Goal: Information Seeking & Learning: Learn about a topic

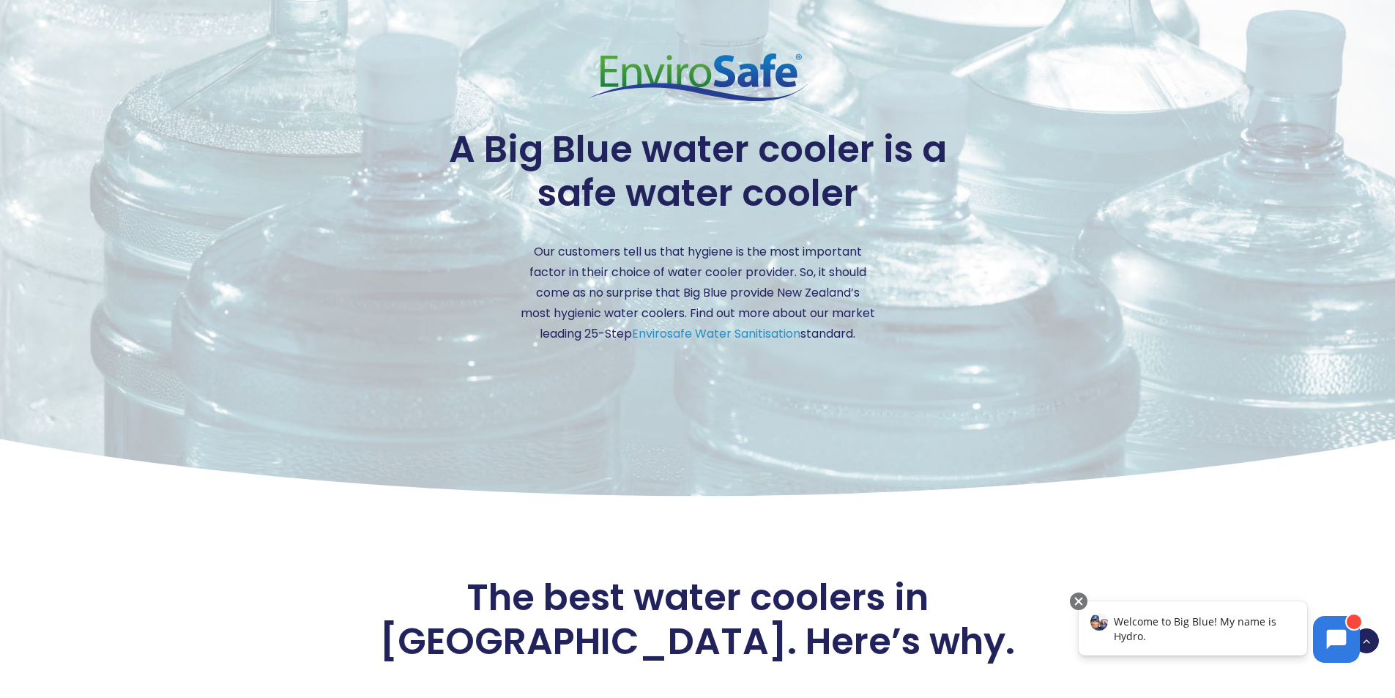
scroll to position [2050, 0]
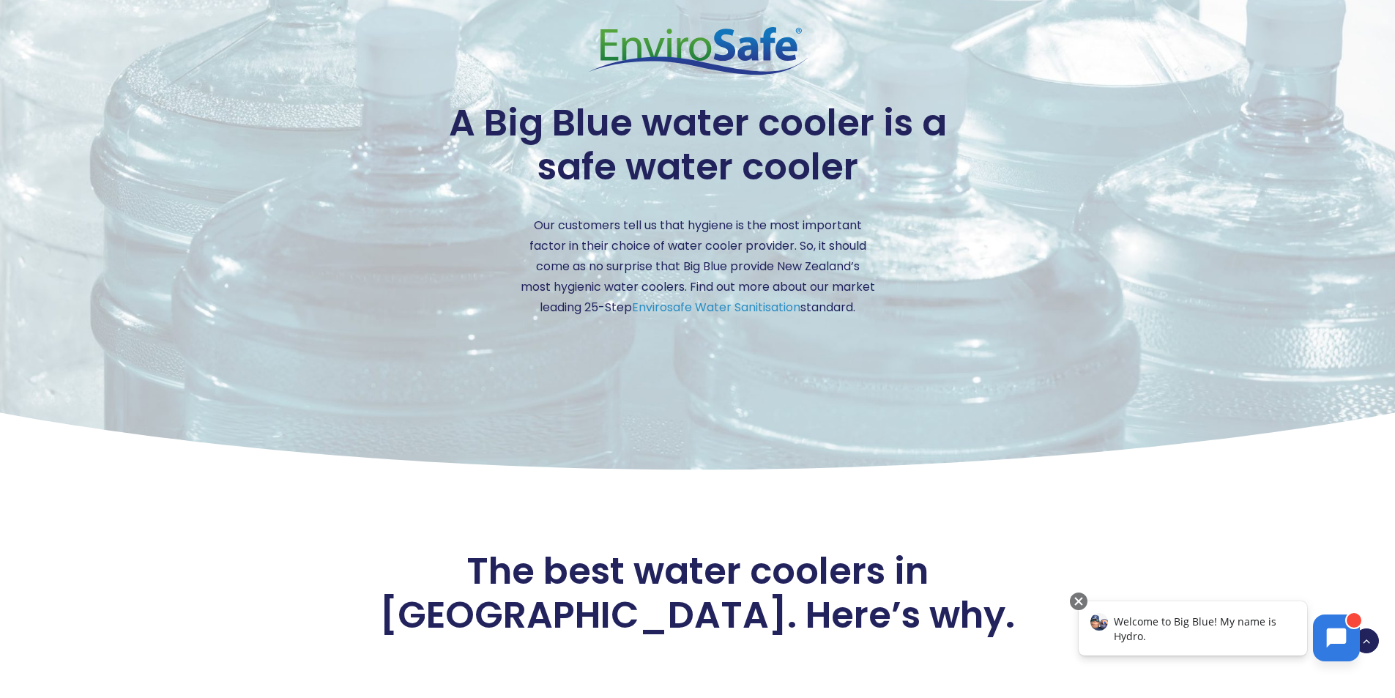
click at [1328, 636] on icon at bounding box center [1337, 638] width 20 height 20
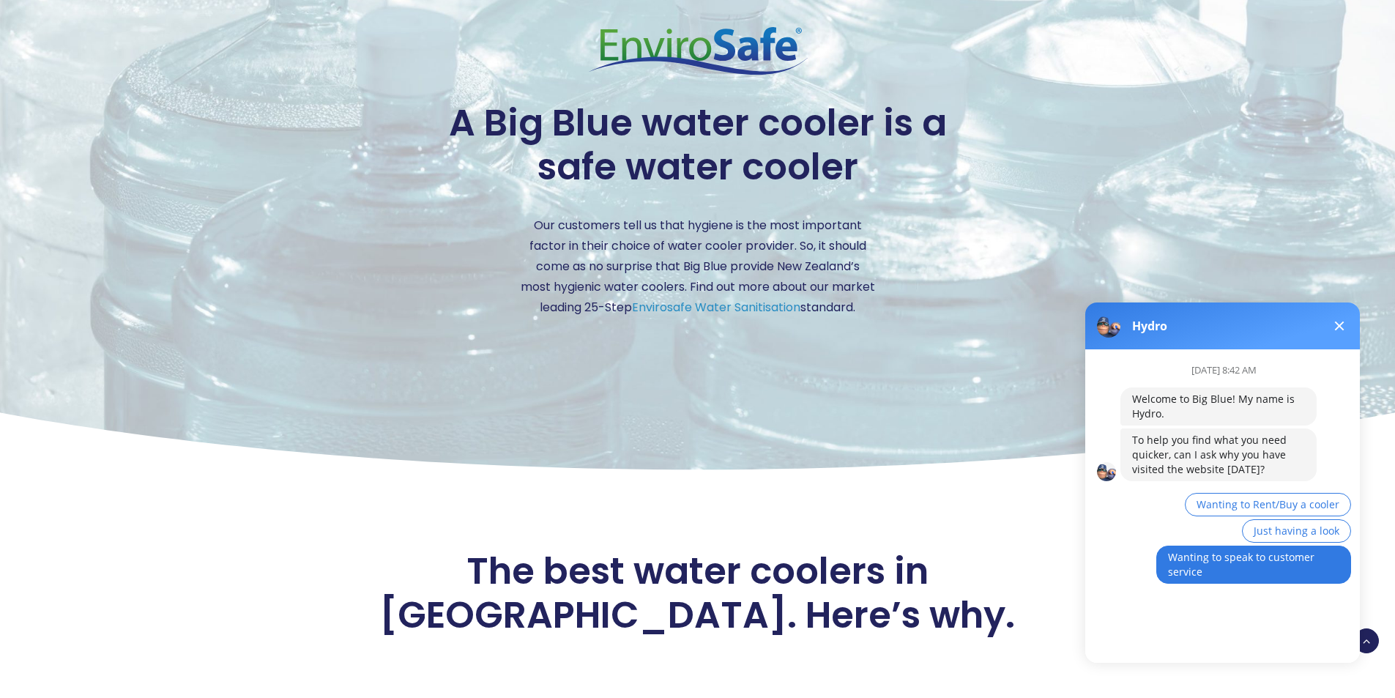
click at [1249, 567] on button "Wanting to speak to customer service" at bounding box center [1253, 565] width 195 height 38
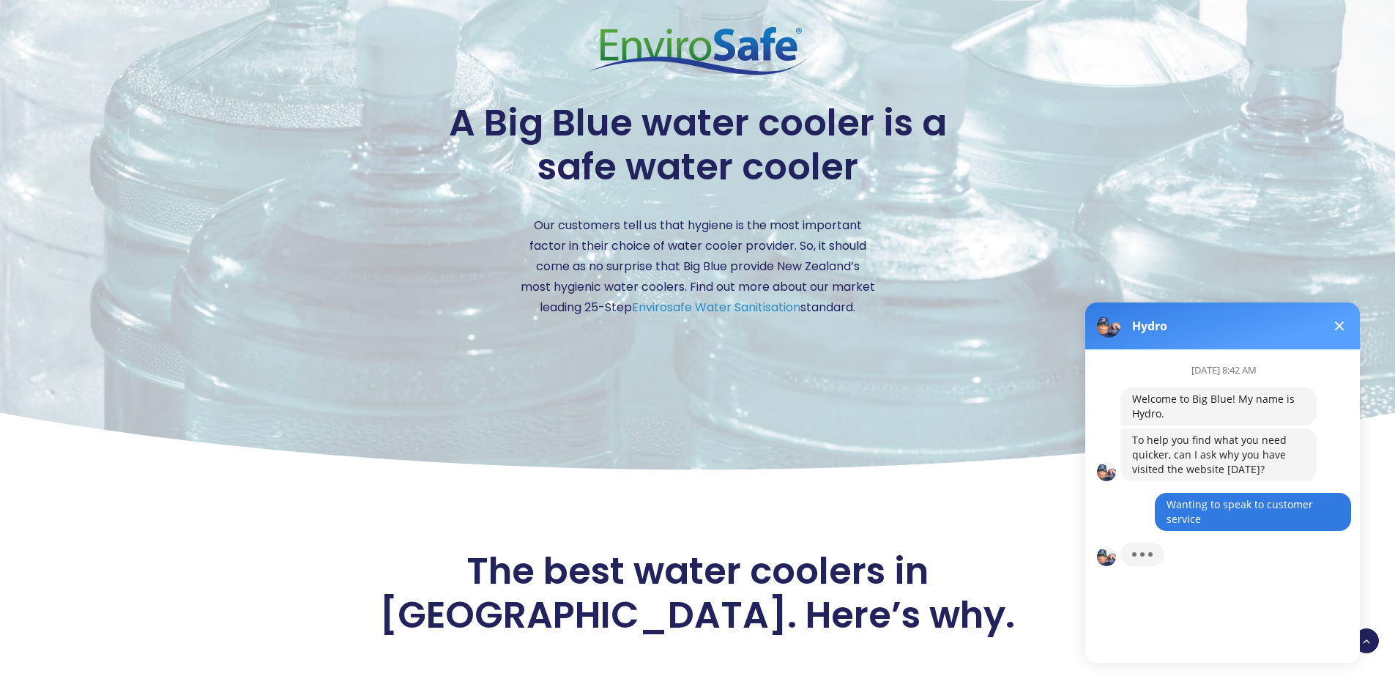
scroll to position [10, 0]
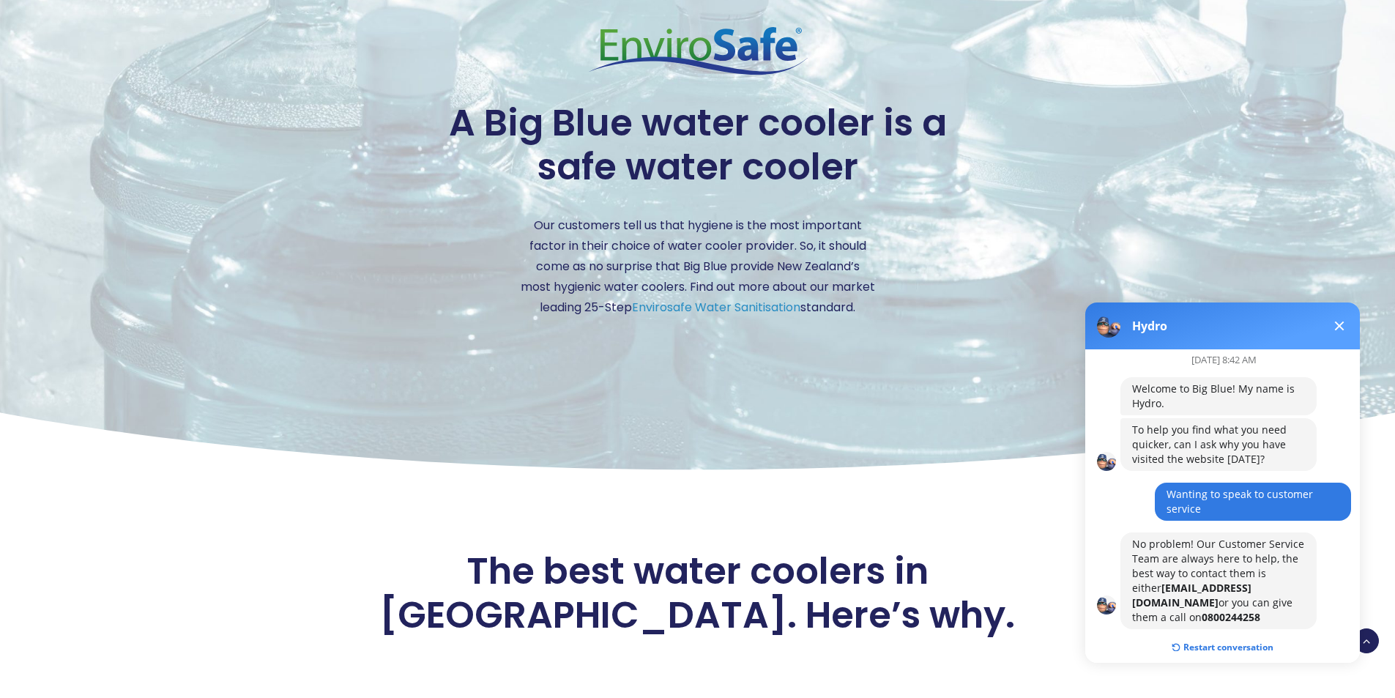
click at [1336, 320] on button at bounding box center [1339, 326] width 18 height 18
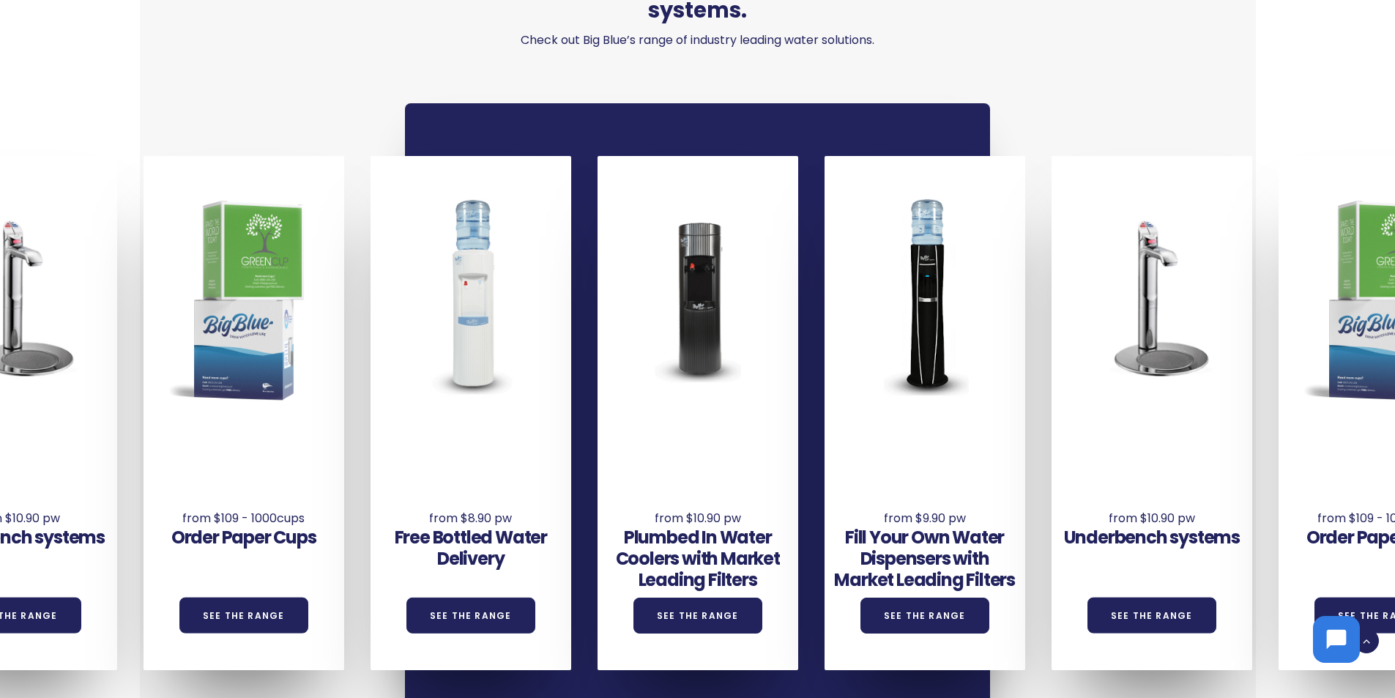
scroll to position [1098, 0]
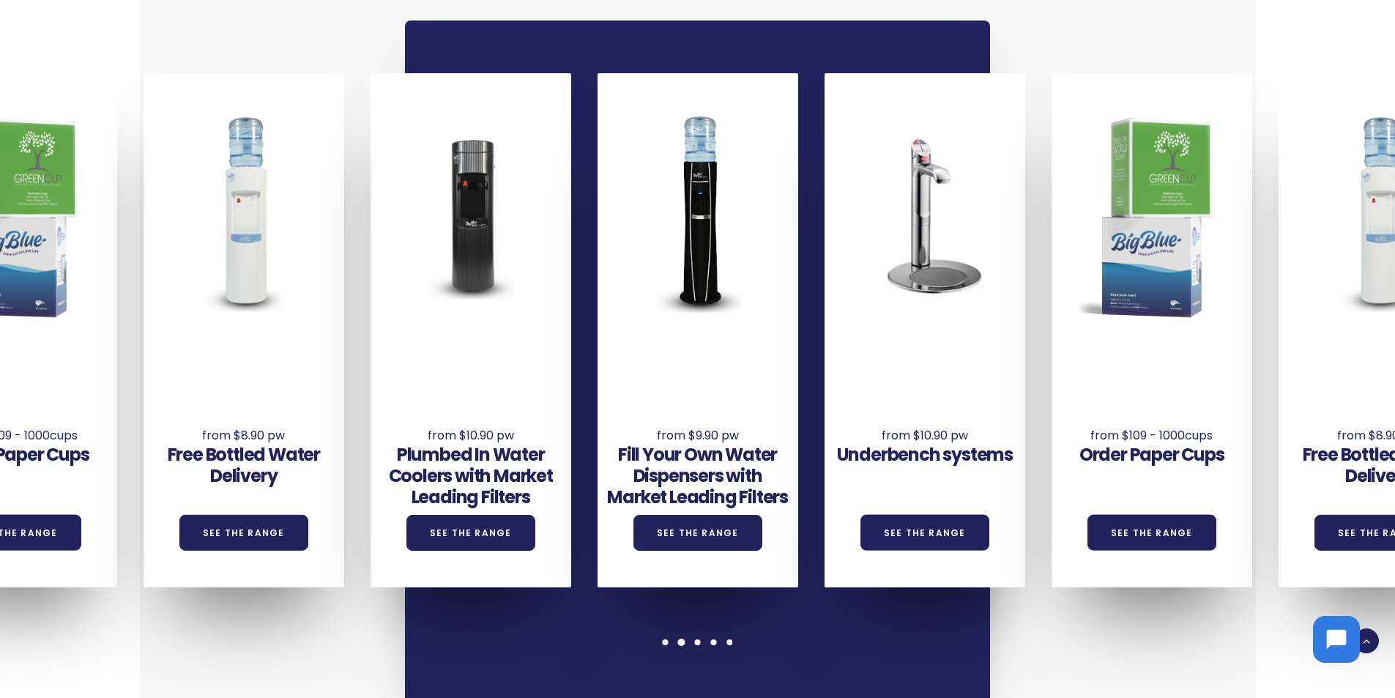
drag, startPoint x: 1067, startPoint y: 633, endPoint x: 878, endPoint y: 636, distance: 188.9
click at [878, 636] on div "We have a wide range of water cooler and water dispenser solutions including bo…" at bounding box center [697, 238] width 1063 height 957
drag, startPoint x: 1229, startPoint y: 603, endPoint x: 817, endPoint y: 614, distance: 412.4
click at [817, 614] on div "We have a wide range of water cooler and water dispenser solutions including bo…" at bounding box center [698, 265] width 1116 height 1010
drag, startPoint x: 886, startPoint y: 597, endPoint x: 593, endPoint y: 609, distance: 293.2
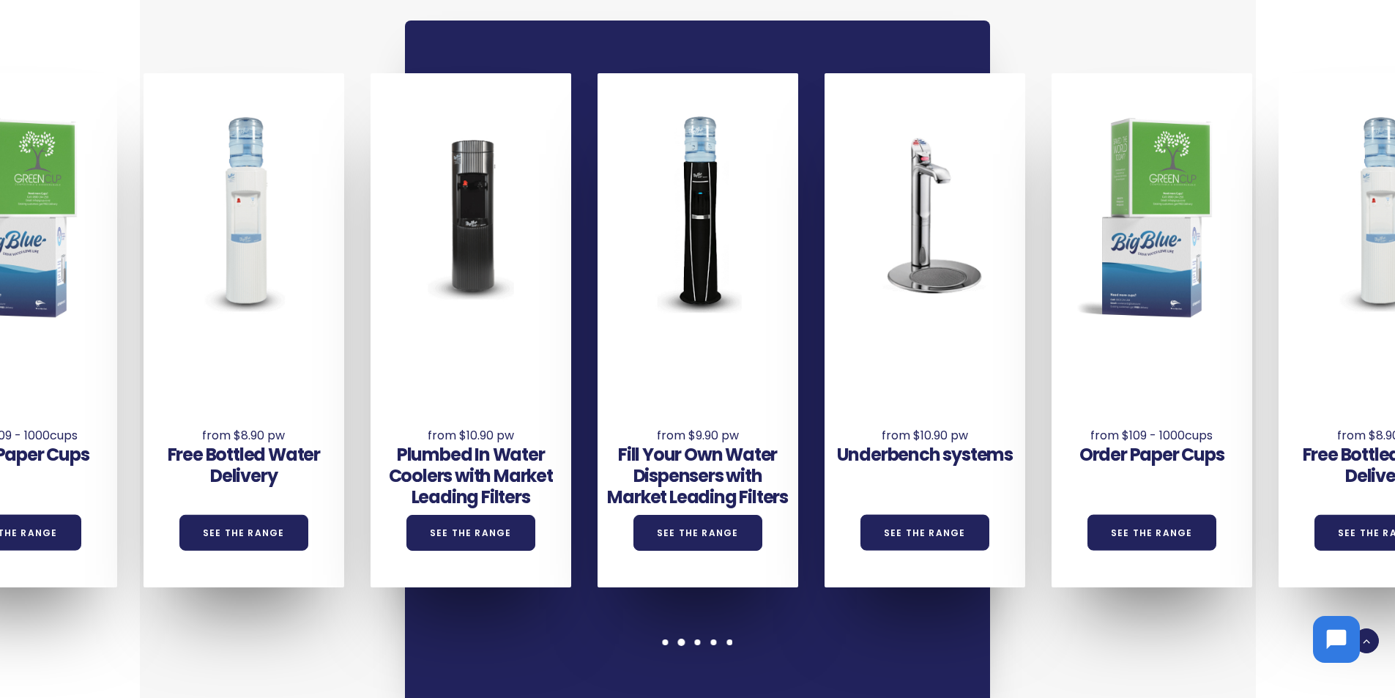
click at [593, 609] on div "Underbench systems See the Range Order Paper Cups See the Range Free Bottled Wa…" at bounding box center [697, 362] width 585 height 683
drag, startPoint x: 1193, startPoint y: 599, endPoint x: 807, endPoint y: 599, distance: 385.9
click at [812, 599] on div "We have a wide range of water cooler and water dispenser solutions including bo…" at bounding box center [698, 265] width 1116 height 1010
drag, startPoint x: 785, startPoint y: 599, endPoint x: 1183, endPoint y: 596, distance: 397.6
click at [1183, 596] on div "We have a wide range of water cooler and water dispenser solutions including bo…" at bounding box center [697, 238] width 1063 height 957
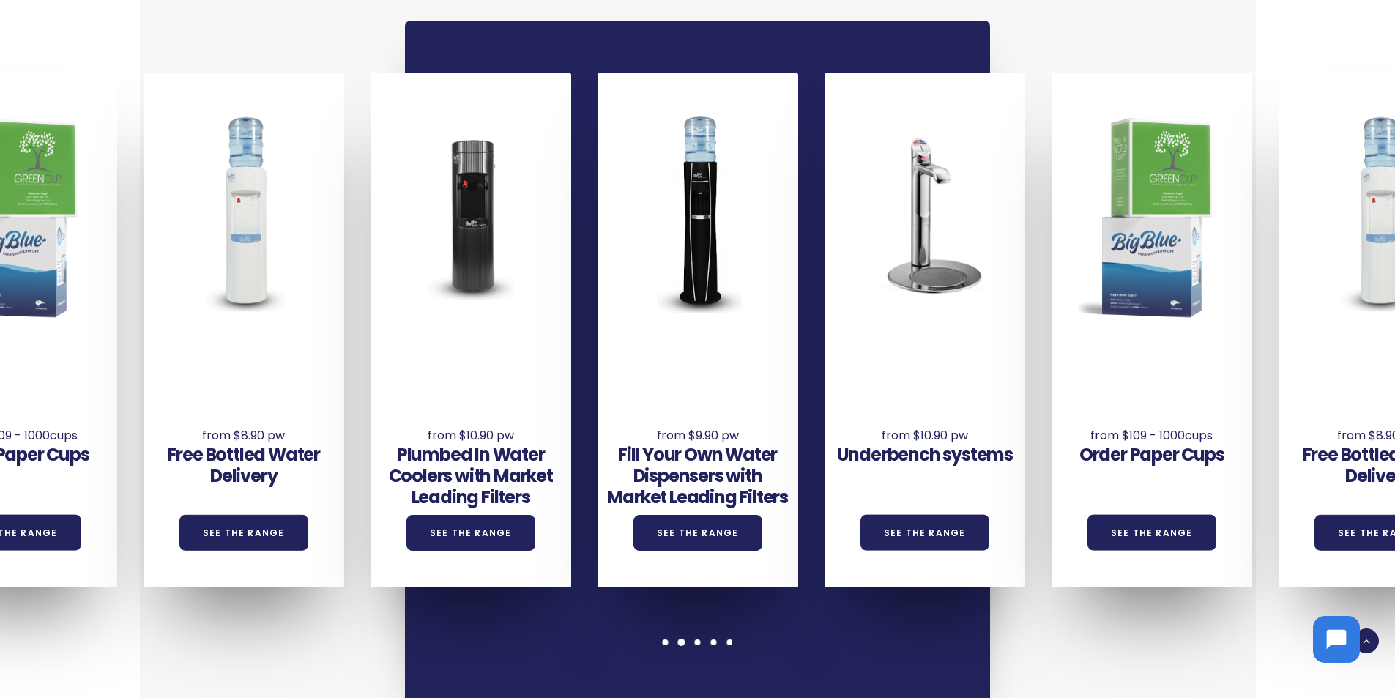
drag, startPoint x: 584, startPoint y: 603, endPoint x: 1018, endPoint y: 600, distance: 434.2
click at [1018, 600] on div "We have a wide range of water cooler and water dispenser solutions including bo…" at bounding box center [697, 238] width 1063 height 957
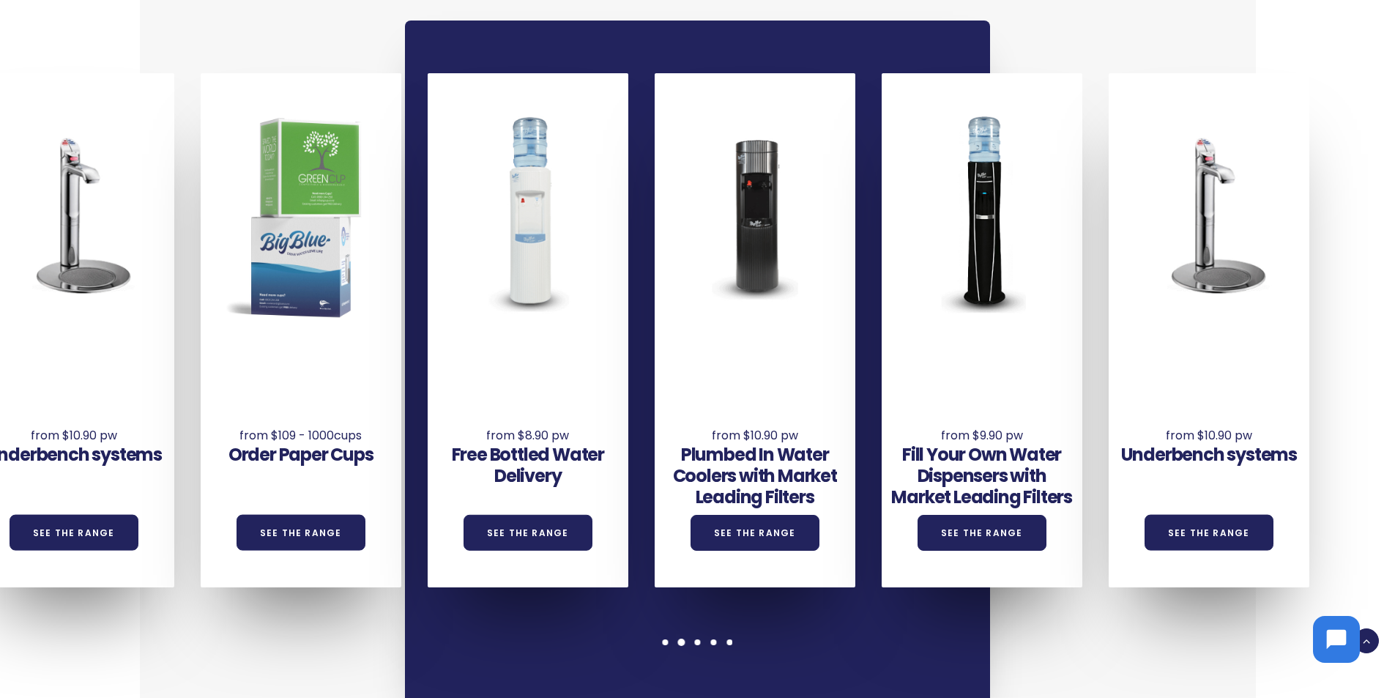
drag, startPoint x: 854, startPoint y: 559, endPoint x: 1373, endPoint y: 554, distance: 519.2
click at [1373, 554] on div "Underbench systems See the Range Order Paper Cups See the Range Free Bottled Wa…" at bounding box center [87, 330] width 2724 height 514
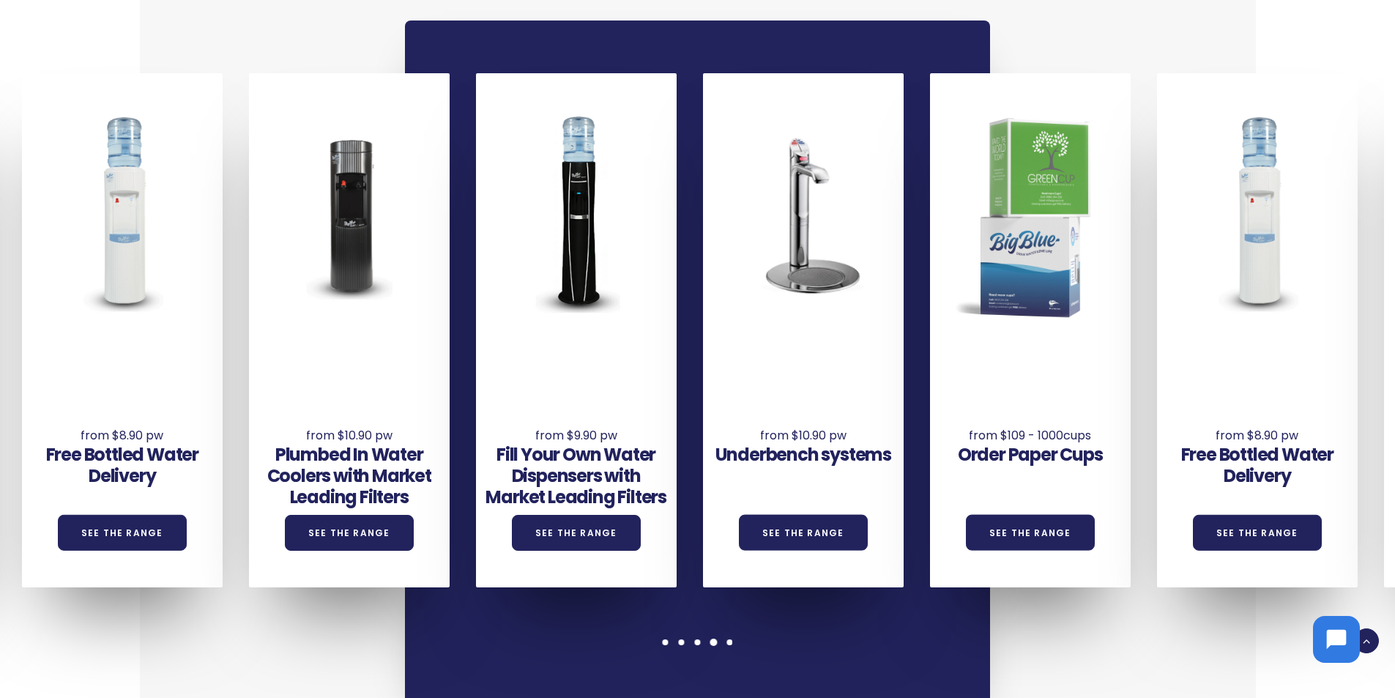
drag, startPoint x: 560, startPoint y: 528, endPoint x: 895, endPoint y: 510, distance: 335.1
click at [894, 510] on div "Underbench systems See the Range" at bounding box center [803, 330] width 201 height 514
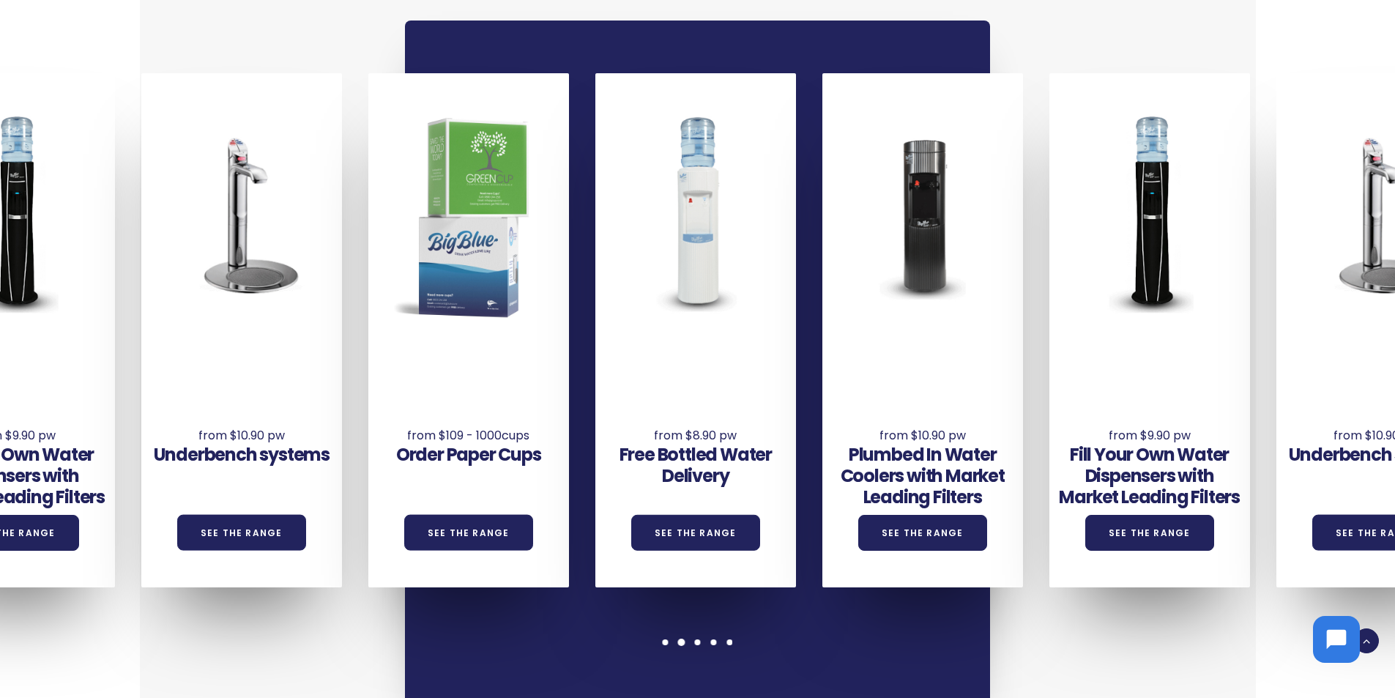
drag, startPoint x: 594, startPoint y: 541, endPoint x: 1068, endPoint y: 537, distance: 474.5
click at [1062, 537] on div "Underbench systems See the Range Order Paper Cups See the Range Free Bottled Wa…" at bounding box center [255, 330] width 2724 height 514
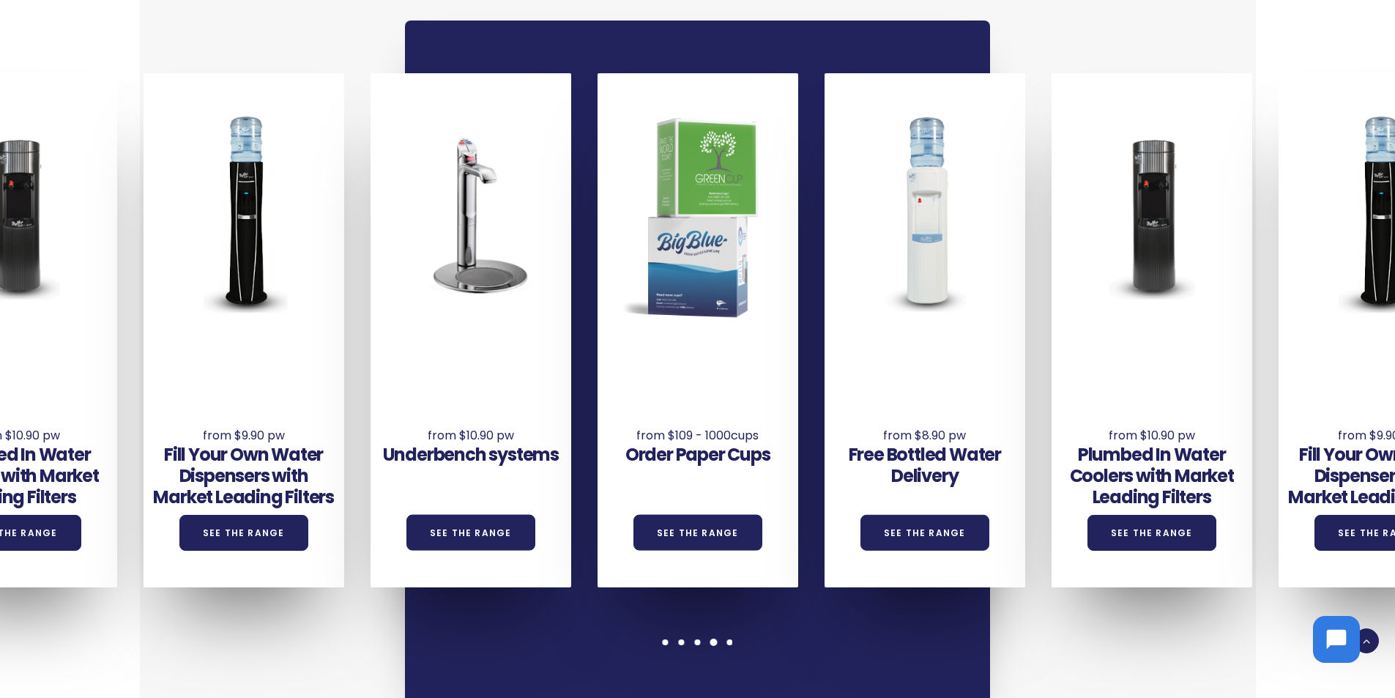
drag, startPoint x: 380, startPoint y: 532, endPoint x: 652, endPoint y: 543, distance: 271.9
click at [665, 542] on div "Underbench systems See the Range Order Paper Cups See the Range Free Bottled Wa…" at bounding box center [484, 330] width 2724 height 514
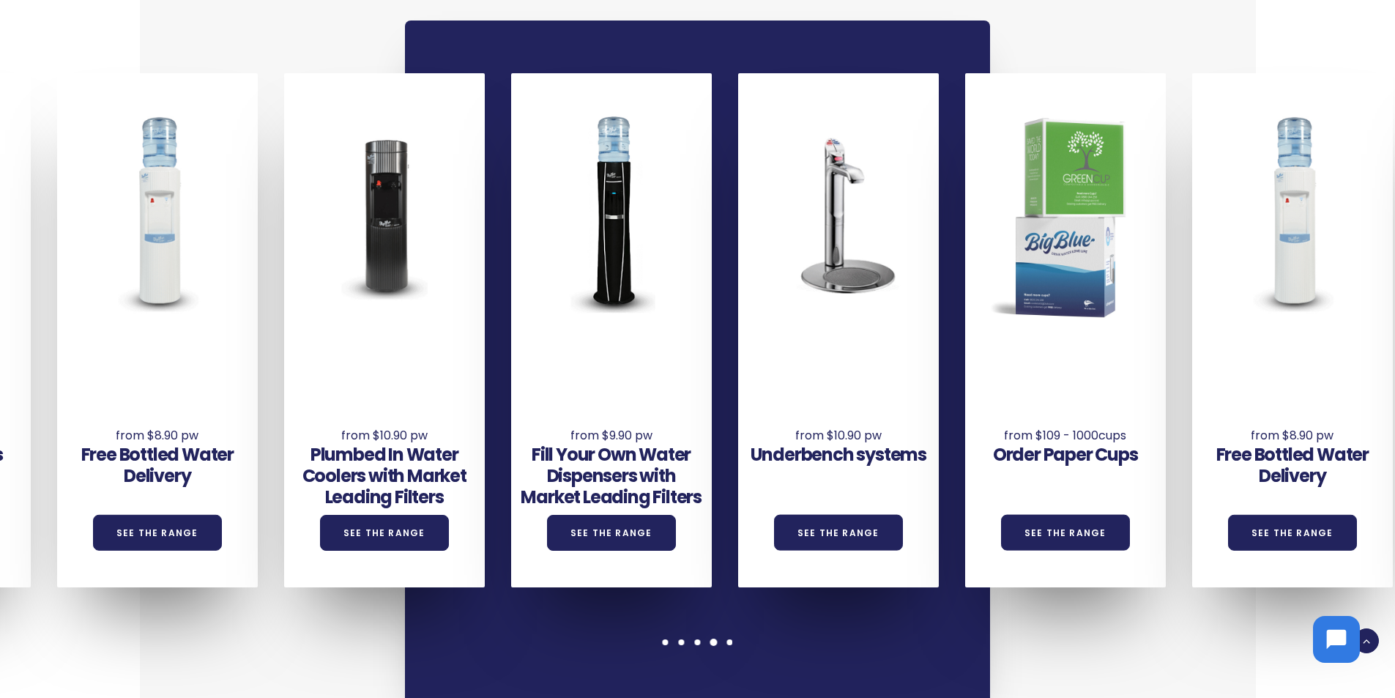
drag, startPoint x: 406, startPoint y: 540, endPoint x: 861, endPoint y: 540, distance: 454.7
click at [861, 540] on div "Underbench systems See the Range" at bounding box center [838, 330] width 201 height 514
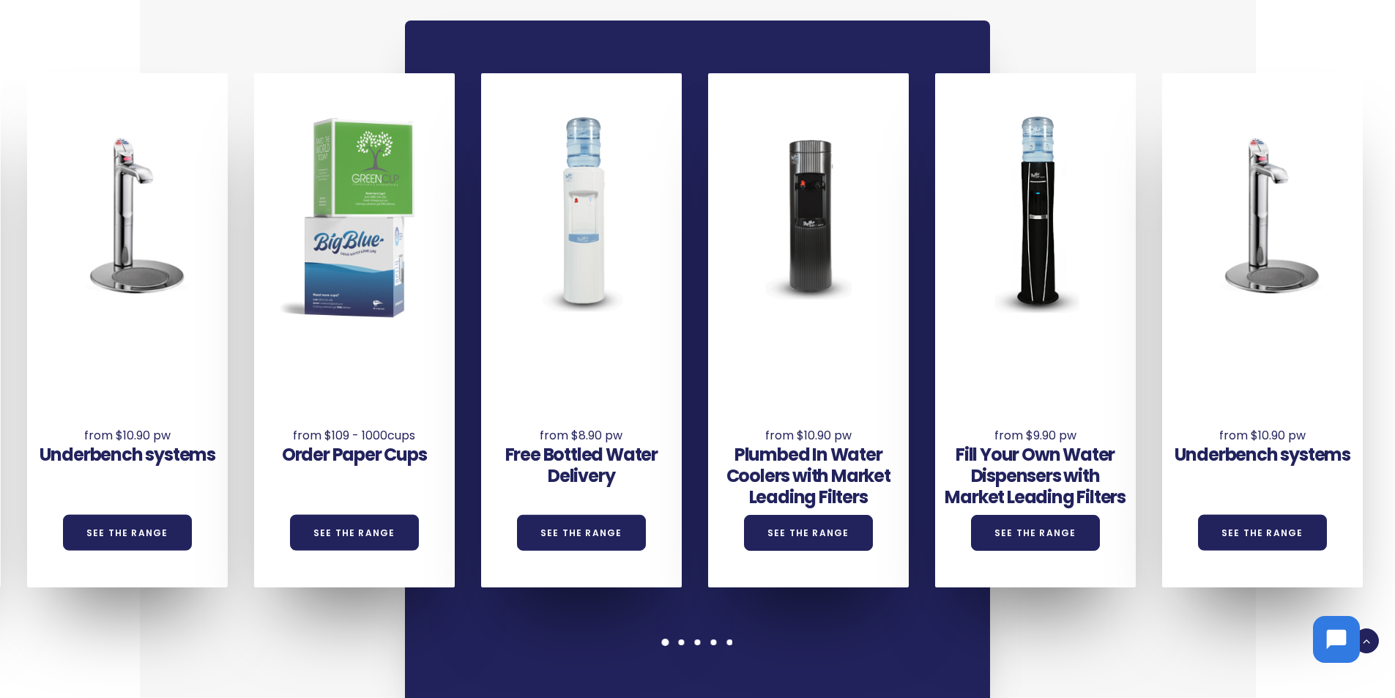
drag, startPoint x: 633, startPoint y: 507, endPoint x: 811, endPoint y: 502, distance: 177.3
click at [807, 502] on div "Underbench systems See the Range Order Paper Cups See the Range Free Bottled Wa…" at bounding box center [141, 330] width 2724 height 514
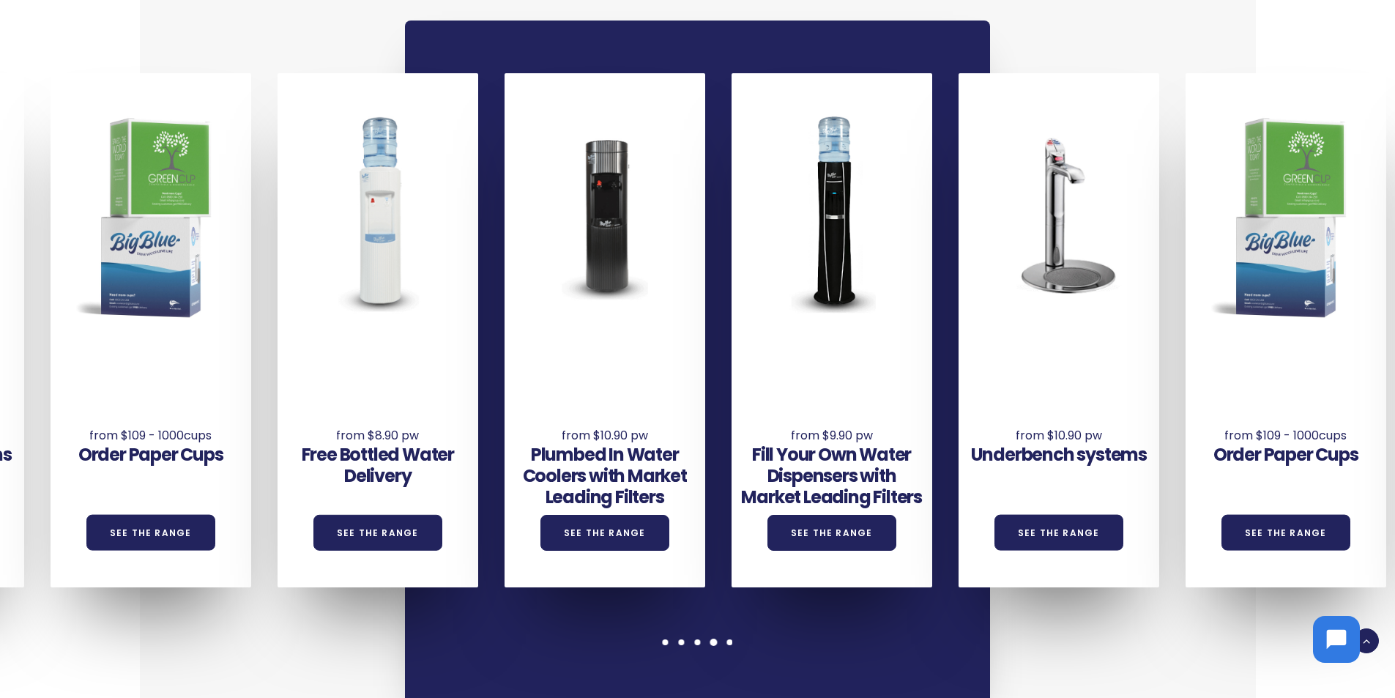
drag, startPoint x: 547, startPoint y: 536, endPoint x: 1135, endPoint y: 544, distance: 588.0
click at [1135, 544] on div "Underbench systems See the Range" at bounding box center [1058, 330] width 201 height 514
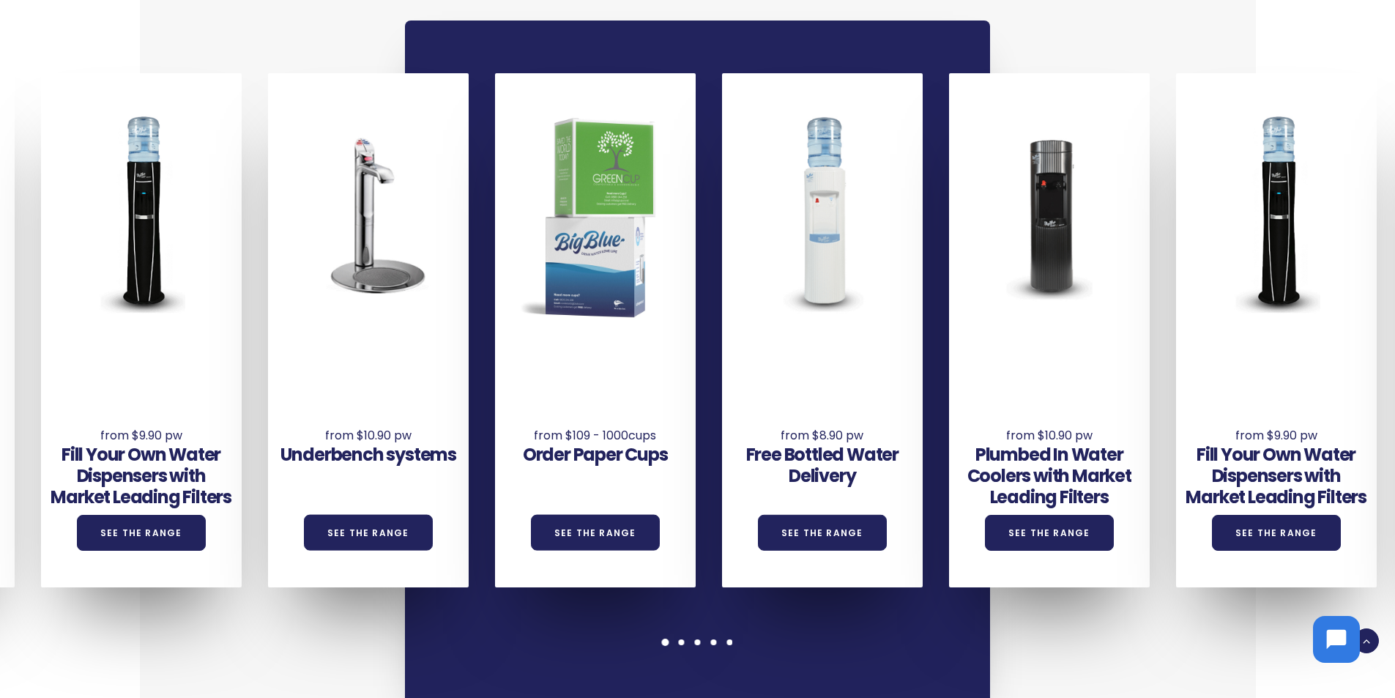
drag, startPoint x: 564, startPoint y: 540, endPoint x: 924, endPoint y: 540, distance: 360.3
click at [924, 540] on div "Underbench systems See the Range Order Paper Cups See the Range Free Bottled Wa…" at bounding box center [382, 330] width 2724 height 514
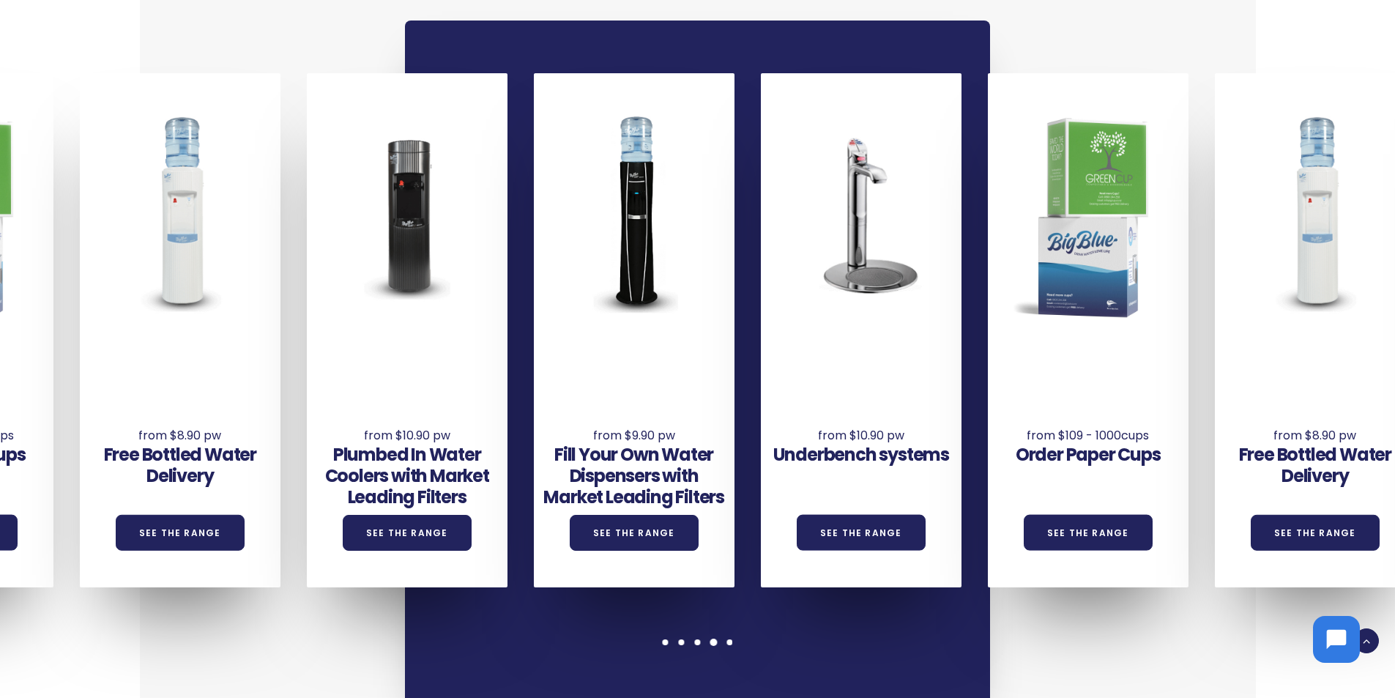
drag, startPoint x: 400, startPoint y: 530, endPoint x: 844, endPoint y: 534, distance: 444.5
click at [844, 534] on div "Underbench systems See the Range" at bounding box center [861, 330] width 201 height 514
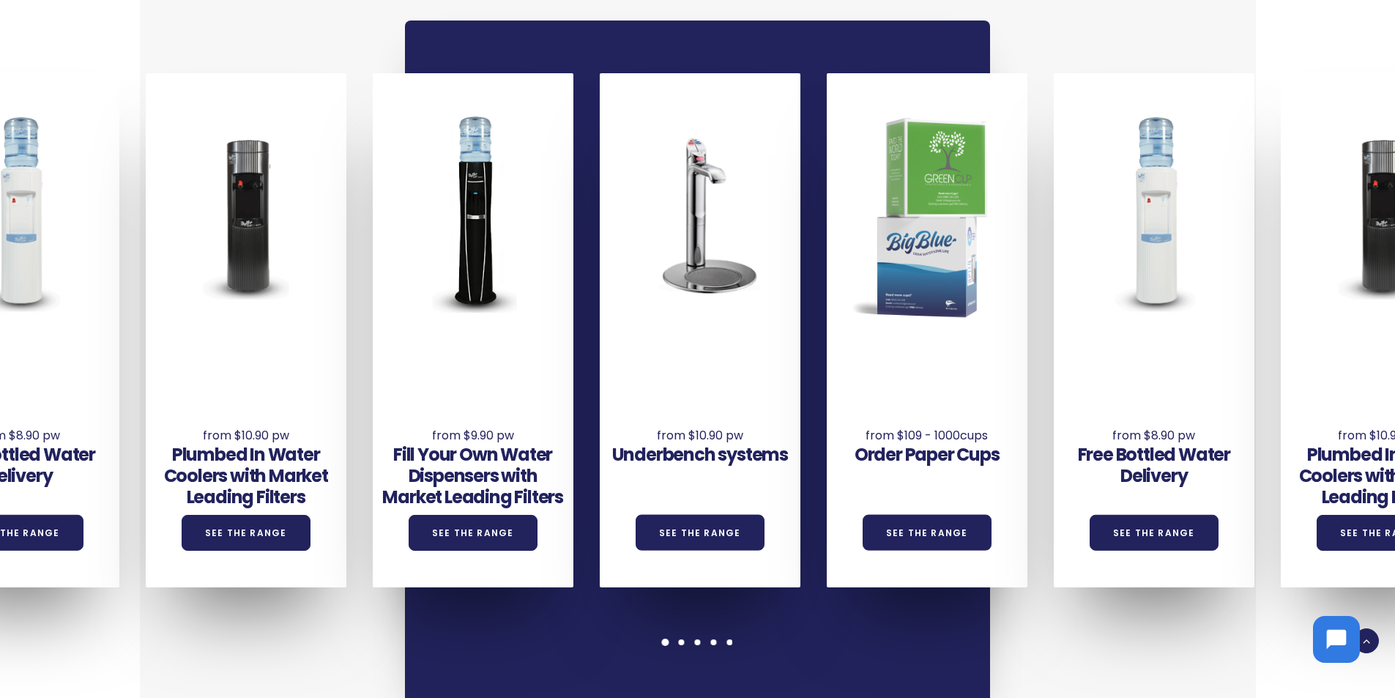
drag, startPoint x: 617, startPoint y: 537, endPoint x: 1317, endPoint y: 537, distance: 700.7
click at [1317, 537] on div "Underbench systems See the Range Order Paper Cups See the Range Free Bottled Wa…" at bounding box center [713, 330] width 2724 height 514
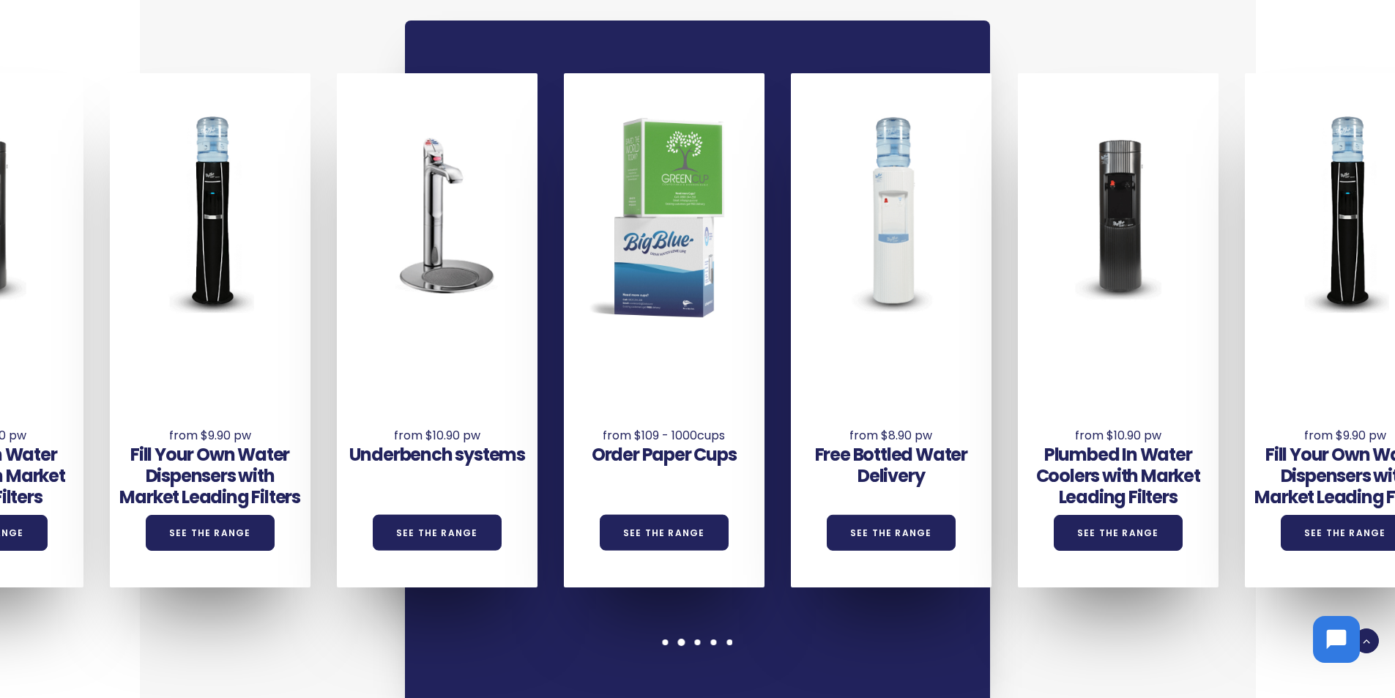
drag, startPoint x: 551, startPoint y: 530, endPoint x: 1199, endPoint y: 530, distance: 647.3
click at [1199, 530] on div "Underbench systems See the Range Order Paper Cups See the Range Free Bottled Wa…" at bounding box center [450, 330] width 2724 height 514
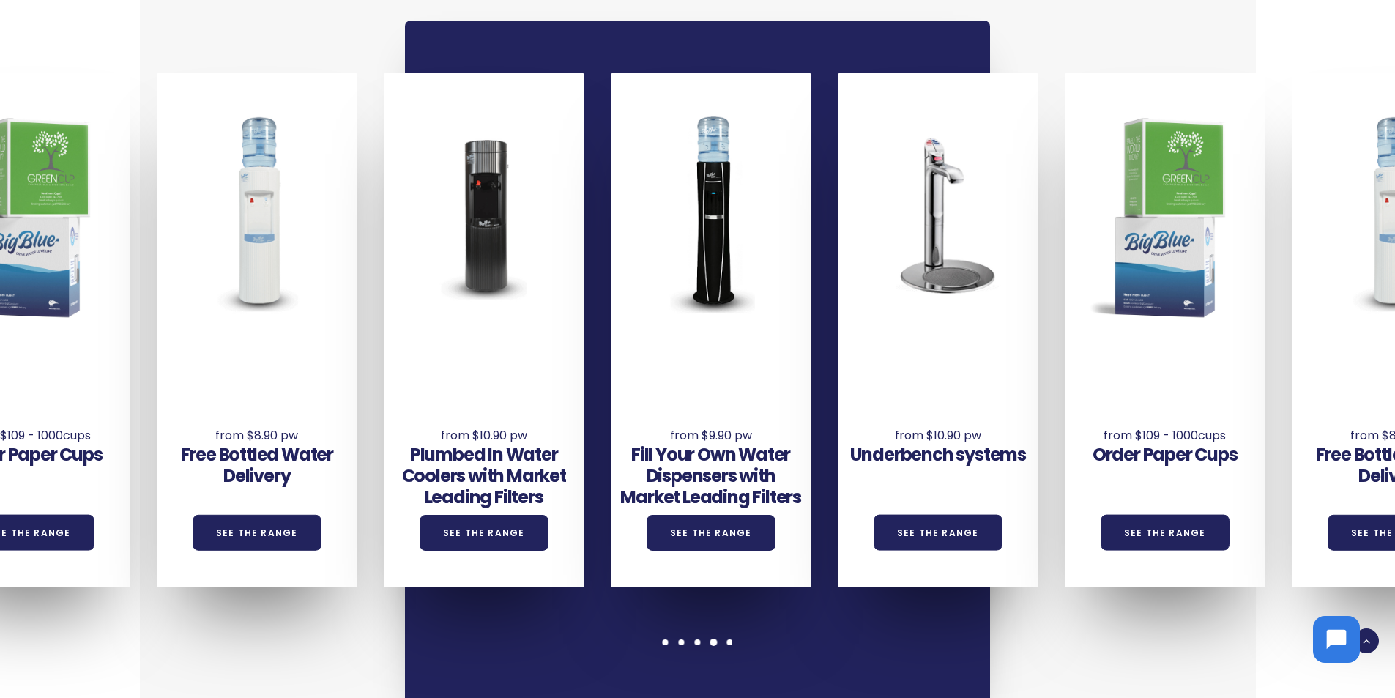
drag, startPoint x: 319, startPoint y: 511, endPoint x: 786, endPoint y: 527, distance: 467.4
click at [786, 527] on div "Fill Your Own Water Dispensers with Market Leading Filters See the Range" at bounding box center [711, 330] width 201 height 514
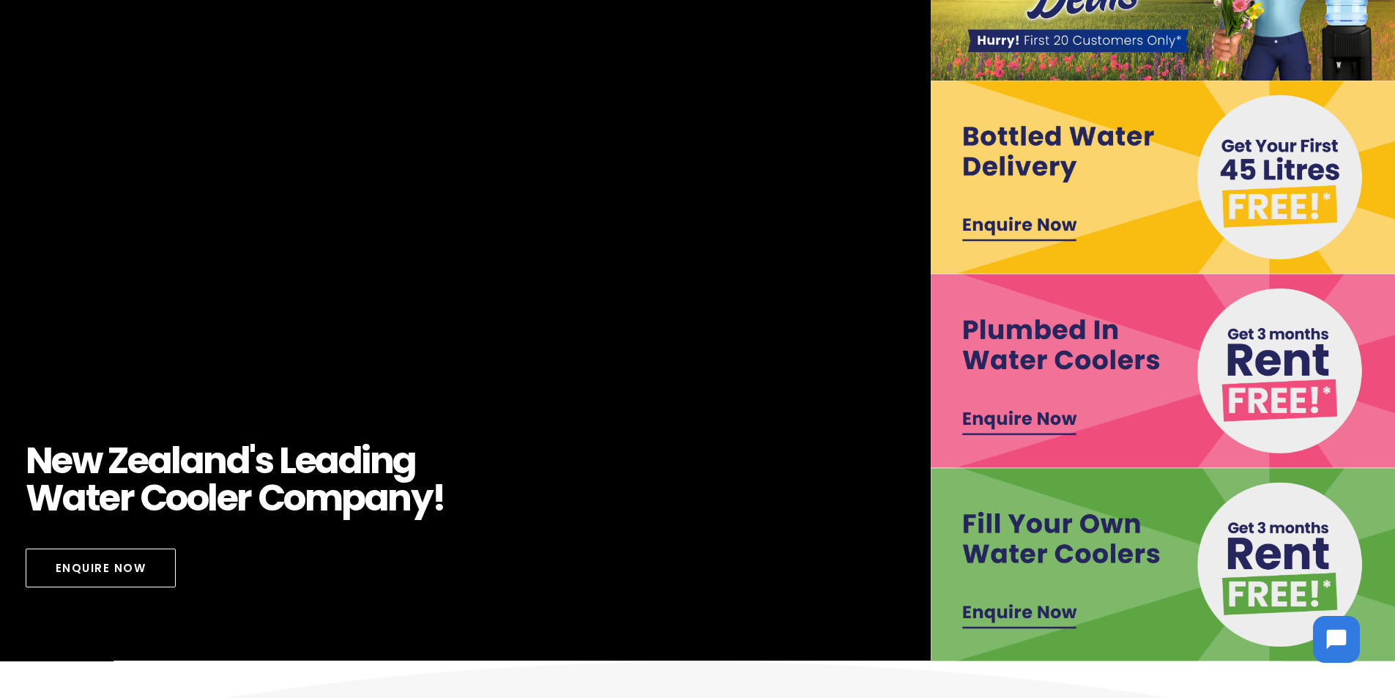
scroll to position [0, 0]
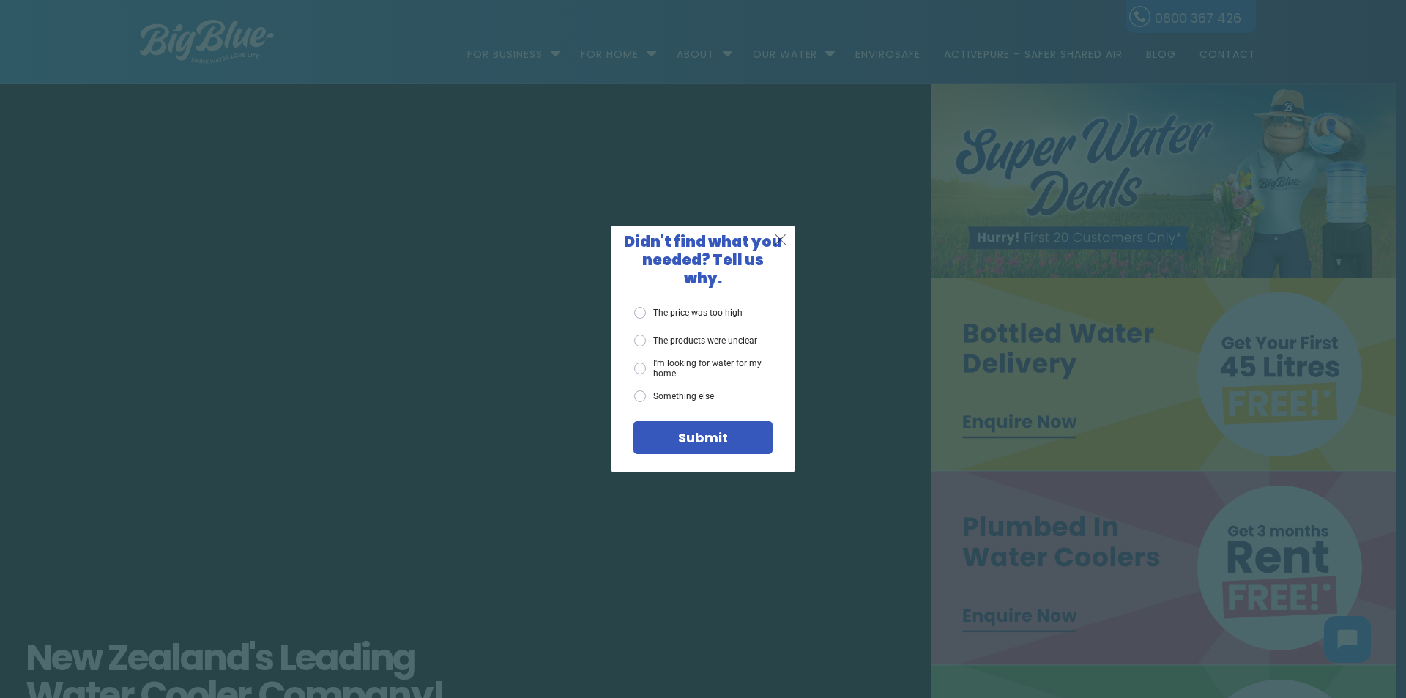
click at [778, 248] on span "X" at bounding box center [780, 239] width 13 height 18
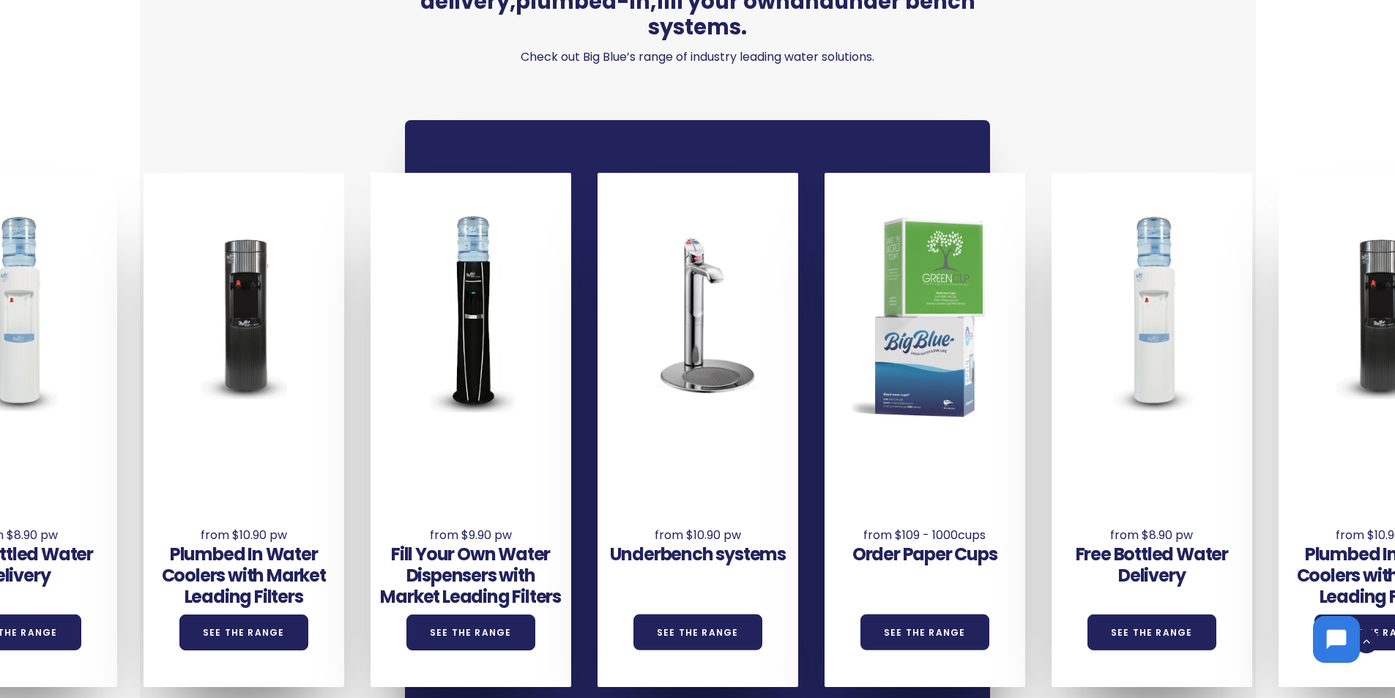
scroll to position [1025, 0]
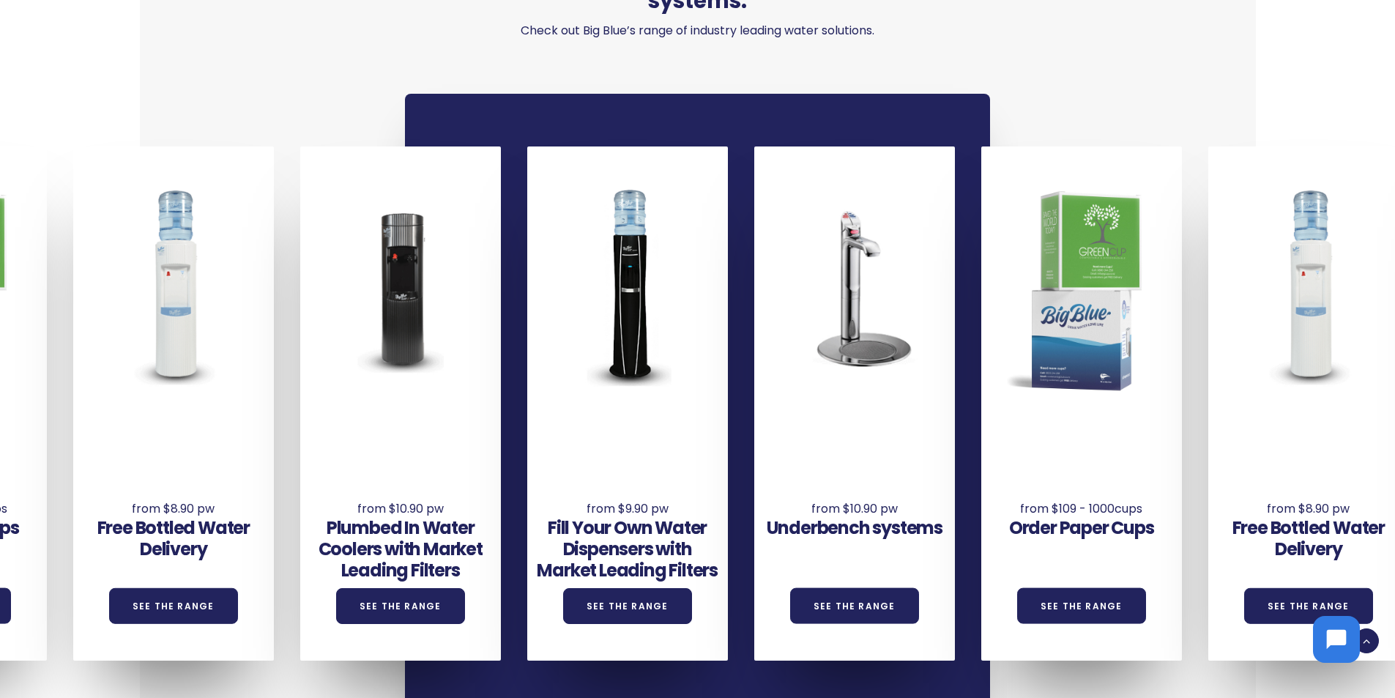
drag, startPoint x: 996, startPoint y: 631, endPoint x: 0, endPoint y: 603, distance: 996.2
click at [0, 603] on div "Underbench systems See the Range Order Paper Cups See the Range Free Bottled Wa…" at bounding box center [868, 403] width 2724 height 514
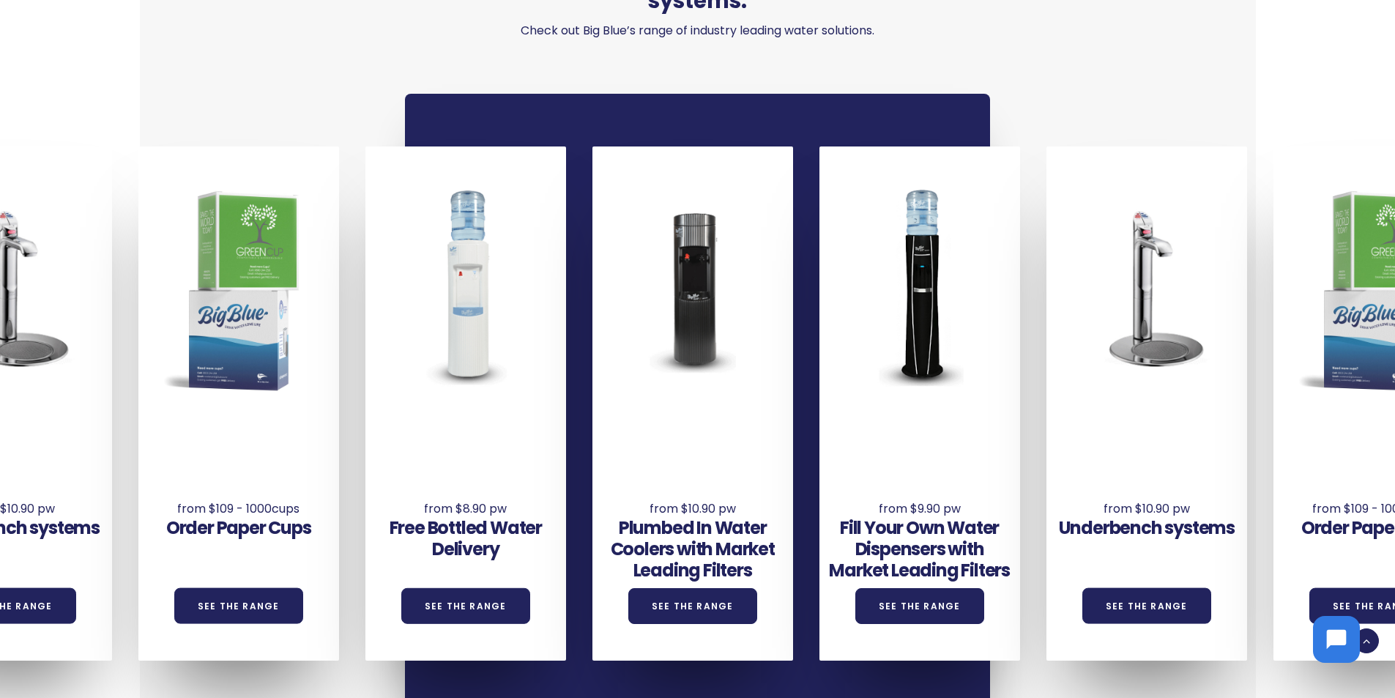
drag, startPoint x: 1233, startPoint y: 627, endPoint x: 550, endPoint y: 612, distance: 683.3
click at [550, 612] on div "Underbench systems See the Range Order Paper Cups See the Range Free Bottled Wa…" at bounding box center [1160, 403] width 2724 height 514
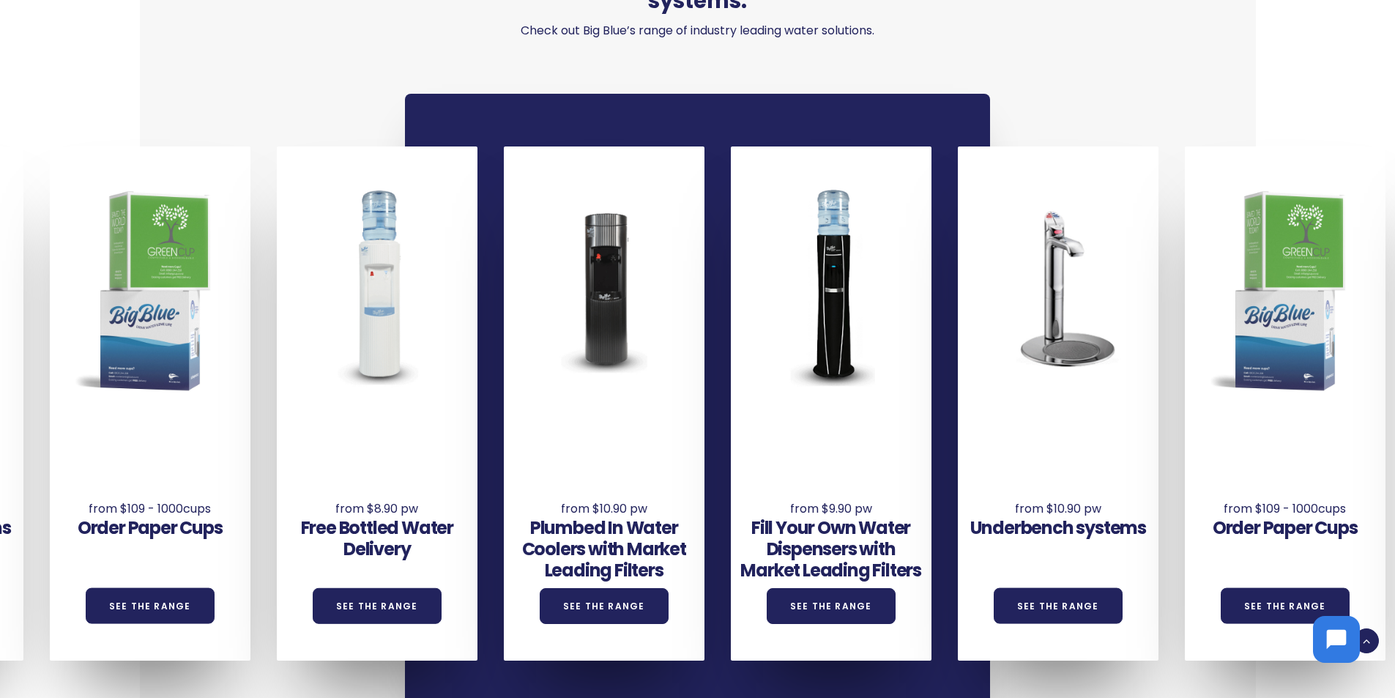
drag, startPoint x: 1229, startPoint y: 621, endPoint x: 0, endPoint y: 628, distance: 1228.7
click at [0, 628] on div "Underbench systems See the Range Order Paper Cups See the Range Free Bottled Wa…" at bounding box center [1071, 403] width 2724 height 514
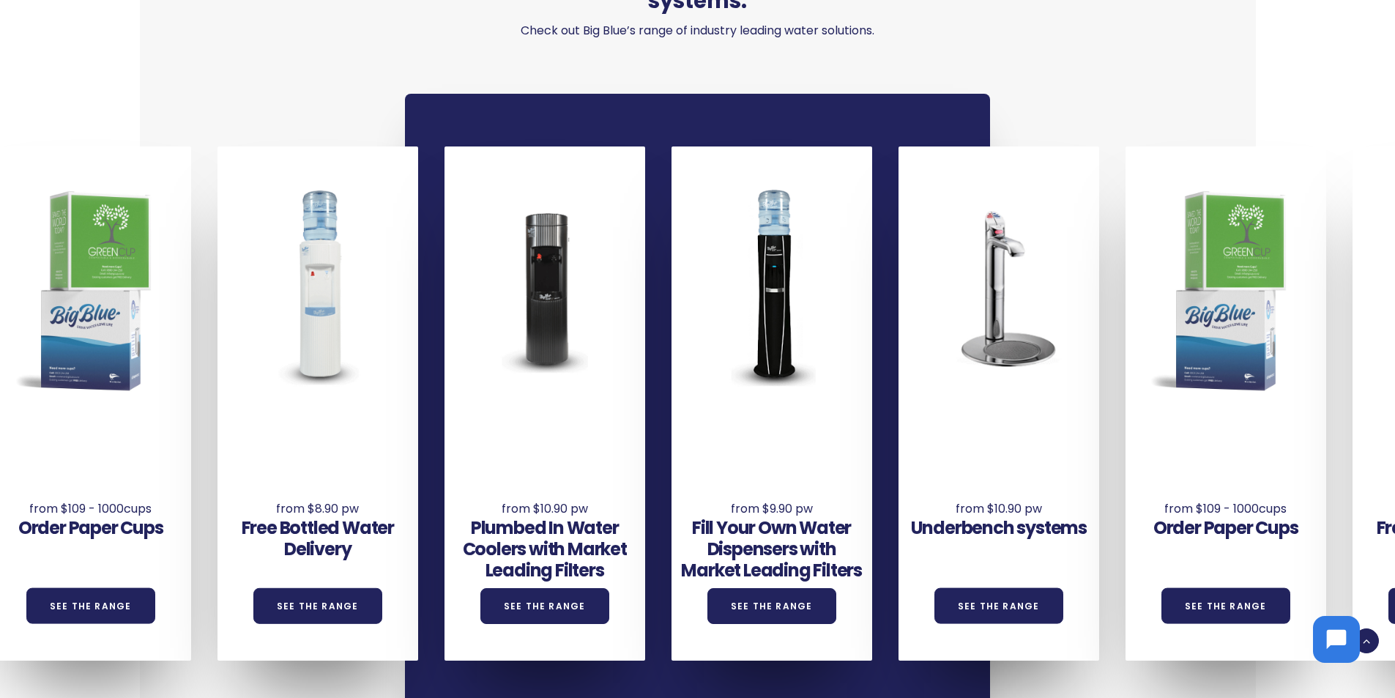
drag, startPoint x: 1237, startPoint y: 630, endPoint x: 57, endPoint y: 615, distance: 1180.4
click at [155, 636] on div "We have a wide range of water cooler and water dispenser solutions including bo…" at bounding box center [685, 311] width 1090 height 957
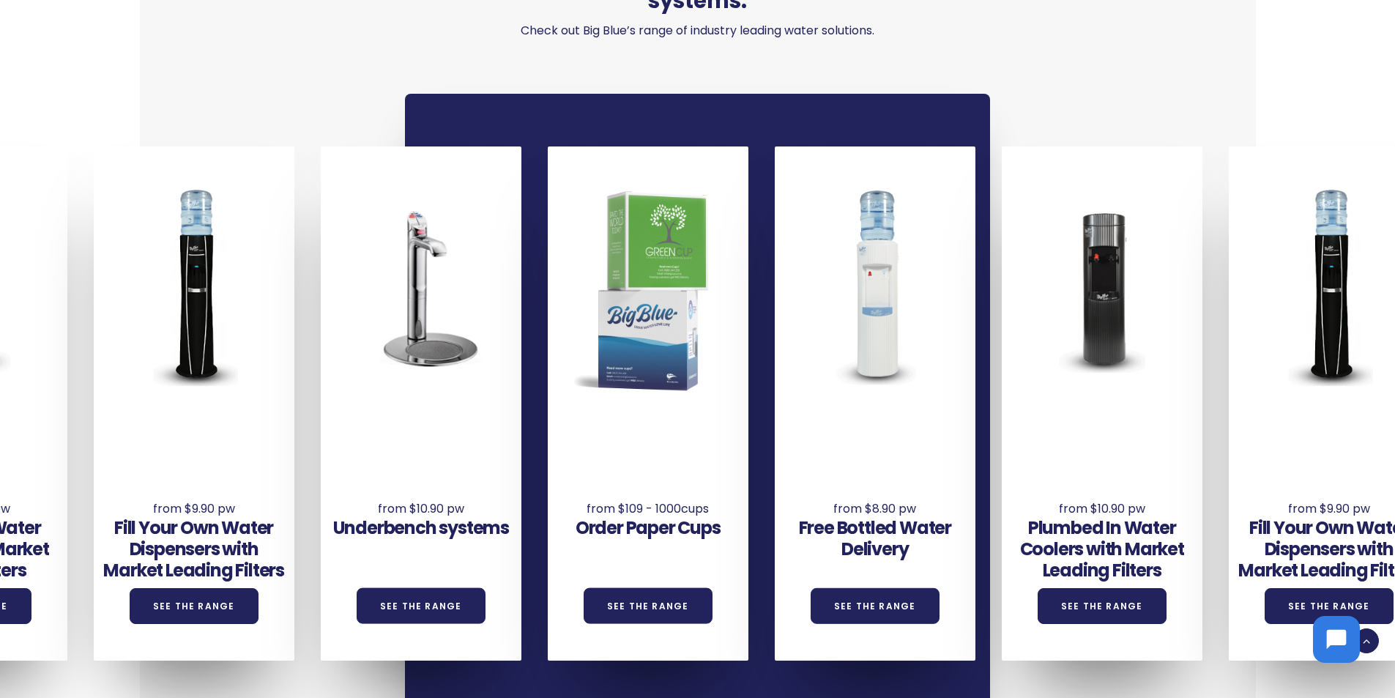
drag, startPoint x: 1120, startPoint y: 625, endPoint x: 641, endPoint y: 620, distance: 478.9
click at [641, 621] on div "Order Paper Cups See the Range" at bounding box center [648, 403] width 201 height 514
